Goal: Information Seeking & Learning: Learn about a topic

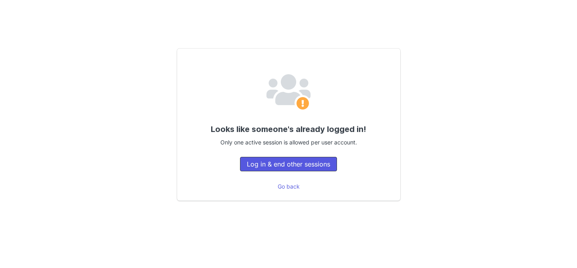
click at [291, 160] on button "Log in & end other sessions" at bounding box center [288, 164] width 97 height 14
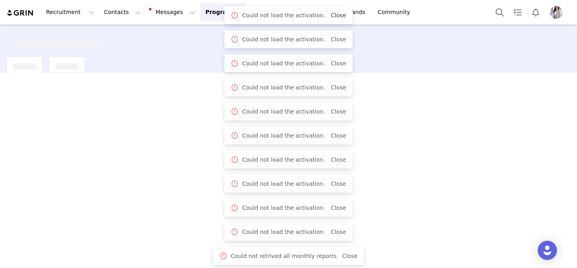
click at [331, 16] on link "Close" at bounding box center [338, 15] width 15 height 6
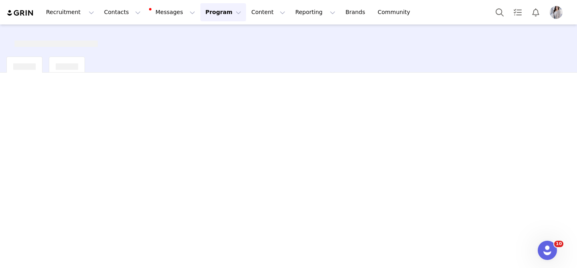
click at [228, 18] on button "Program Program" at bounding box center [223, 12] width 46 height 18
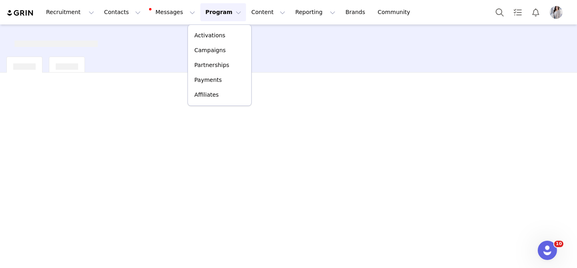
click at [558, 11] on img "Profile" at bounding box center [555, 12] width 13 height 13
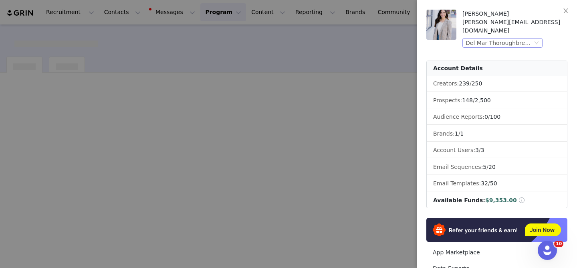
click at [497, 38] on div "Del Mar Thoroughbred Club" at bounding box center [498, 42] width 67 height 9
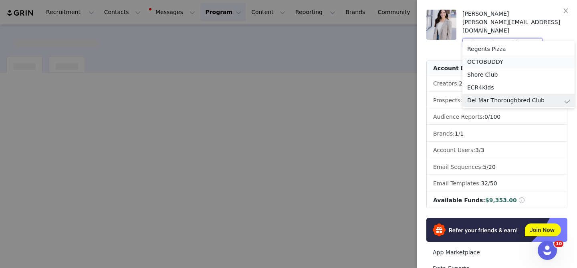
click at [470, 63] on li "OCTOBUDDY" at bounding box center [518, 61] width 112 height 13
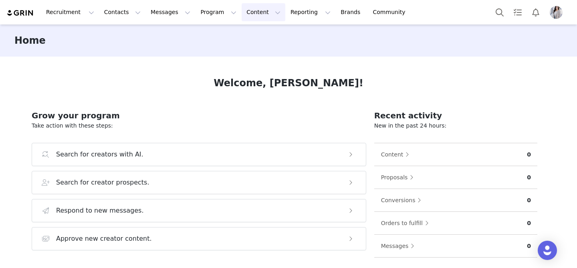
click at [253, 9] on button "Content Content" at bounding box center [263, 12] width 44 height 18
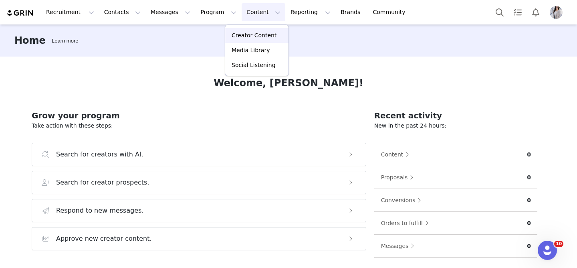
click at [253, 36] on p "Creator Content" at bounding box center [253, 35] width 45 height 8
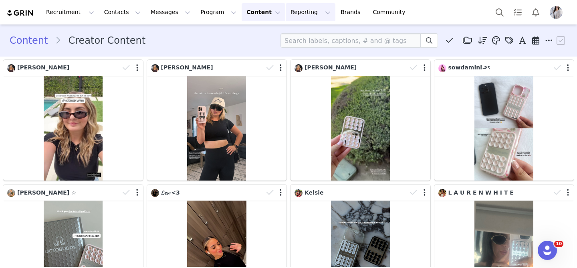
click at [286, 15] on button "Reporting Reporting" at bounding box center [311, 12] width 50 height 18
click at [203, 36] on div "Content Creator Content Media Library (0) Folders No folders have been created …" at bounding box center [288, 40] width 557 height 14
click at [553, 13] on img "Profile" at bounding box center [555, 12] width 13 height 13
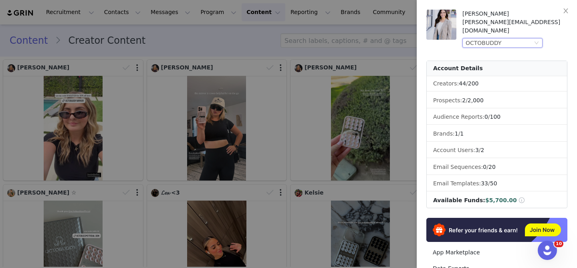
click at [479, 38] on div "OCTOBUDDY" at bounding box center [483, 42] width 36 height 9
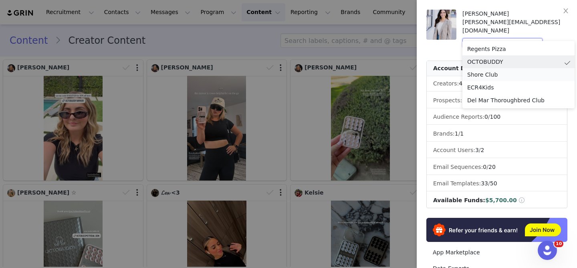
click at [477, 76] on li "Shore Club" at bounding box center [518, 74] width 112 height 13
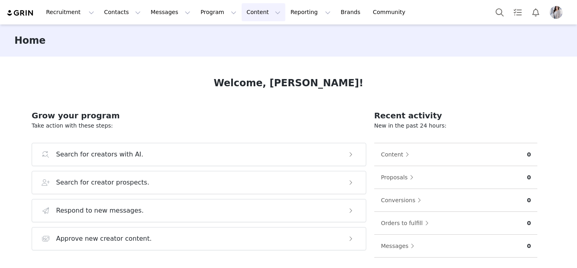
click at [241, 12] on button "Content Content" at bounding box center [263, 12] width 44 height 18
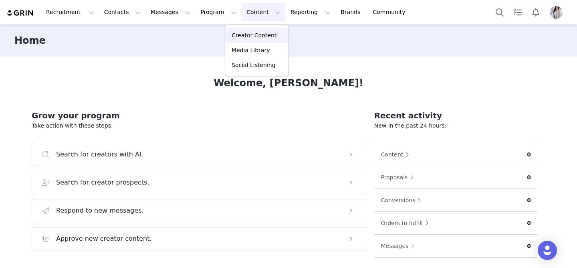
click at [235, 39] on p "Creator Content" at bounding box center [253, 35] width 45 height 8
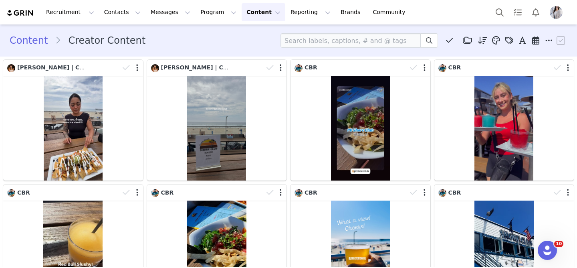
click at [555, 12] on img "Profile" at bounding box center [555, 12] width 13 height 13
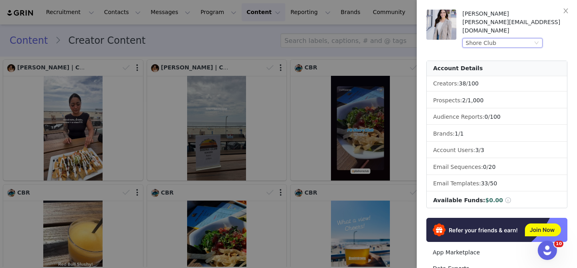
click at [479, 38] on div "Shore Club" at bounding box center [480, 42] width 30 height 9
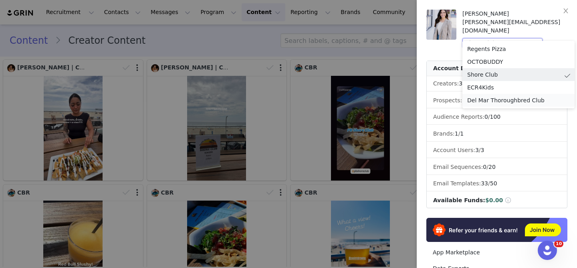
click at [479, 99] on li "Del Mar Thoroughbred Club" at bounding box center [518, 100] width 112 height 13
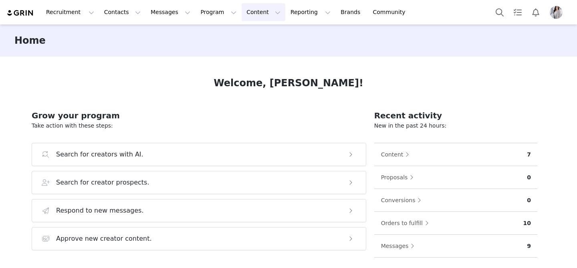
click at [241, 17] on button "Content Content" at bounding box center [263, 12] width 44 height 18
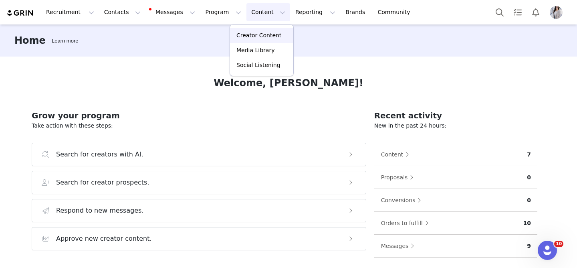
click at [241, 36] on p "Creator Content" at bounding box center [258, 35] width 45 height 8
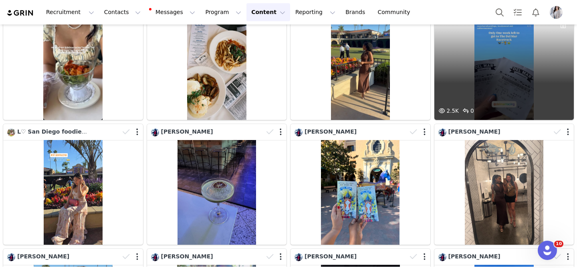
scroll to position [151, 0]
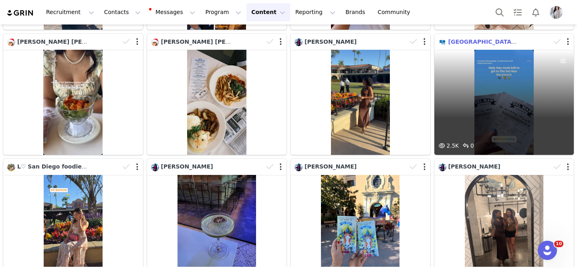
click at [467, 39] on span "[GEOGRAPHIC_DATA] Free" at bounding box center [488, 41] width 81 height 6
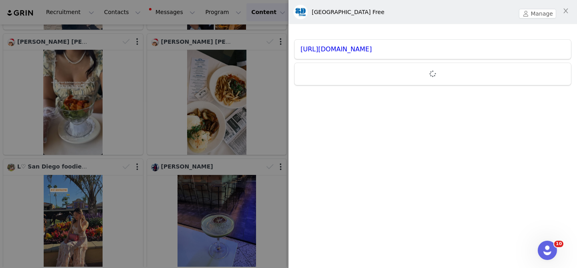
click at [316, 53] on div "[URL][DOMAIN_NAME]" at bounding box center [432, 49] width 276 height 19
click at [320, 53] on link "[URL][DOMAIN_NAME]" at bounding box center [335, 49] width 71 height 8
click at [190, 182] on div at bounding box center [288, 134] width 577 height 268
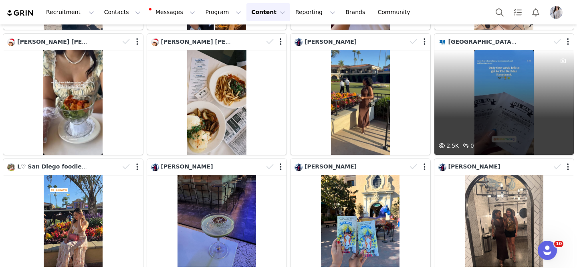
click at [493, 121] on div "2.5K 0" at bounding box center [504, 102] width 140 height 105
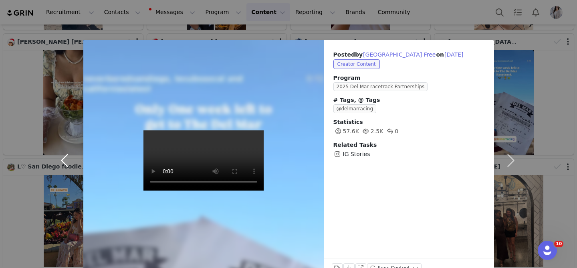
click at [61, 161] on button "button" at bounding box center [67, 160] width 34 height 240
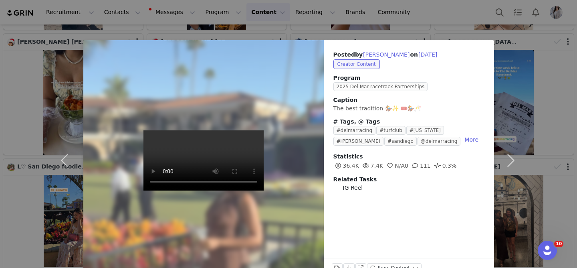
click at [35, 229] on div "Posted by [PERSON_NAME] I on [DATE] Creator Content Program 2025 Del Mar racetr…" at bounding box center [288, 134] width 577 height 268
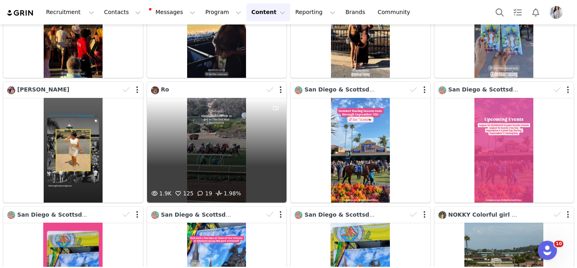
scroll to position [602, 0]
